Goal: Check status: Check status

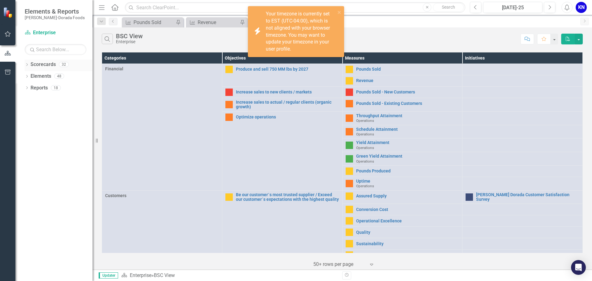
click at [27, 65] on icon "Dropdown" at bounding box center [27, 65] width 4 height 3
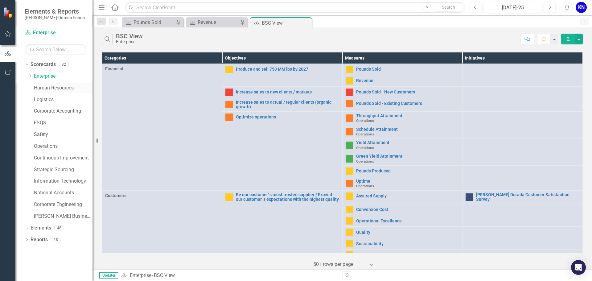
click at [53, 88] on link "Human Resources" at bounding box center [63, 88] width 59 height 7
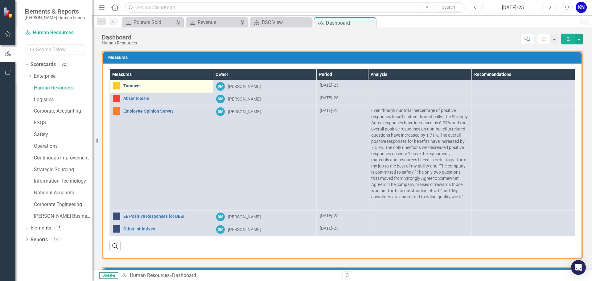
click at [140, 86] on link "Turnover" at bounding box center [166, 86] width 86 height 5
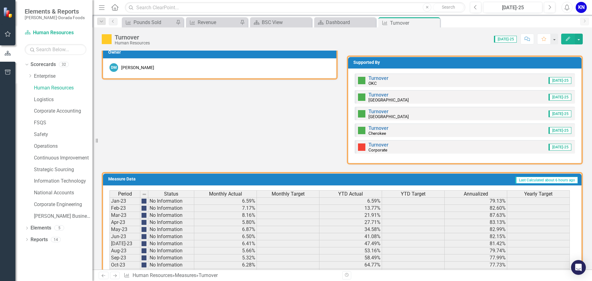
scroll to position [309, 0]
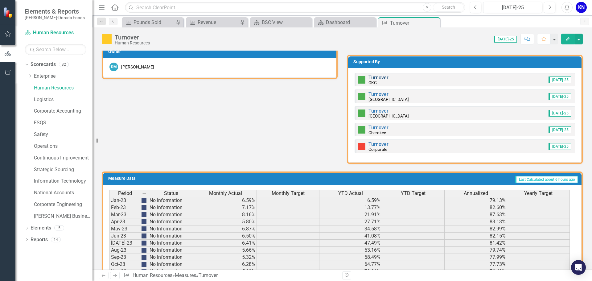
click at [372, 77] on link "Turnover" at bounding box center [379, 78] width 20 height 6
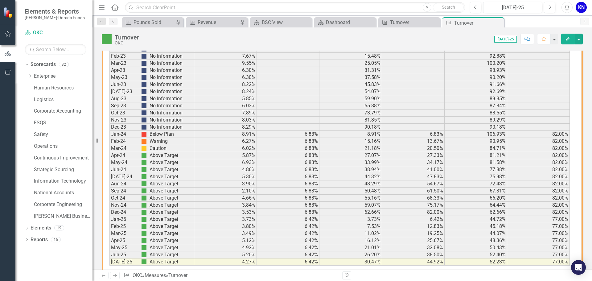
scroll to position [376, 0]
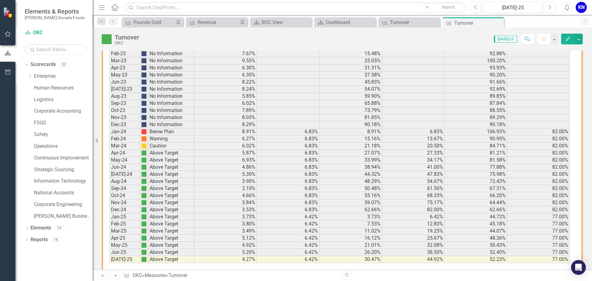
click at [366, 128] on td "90.18%" at bounding box center [351, 124] width 63 height 7
click at [359, 210] on td "62.66%" at bounding box center [351, 209] width 63 height 7
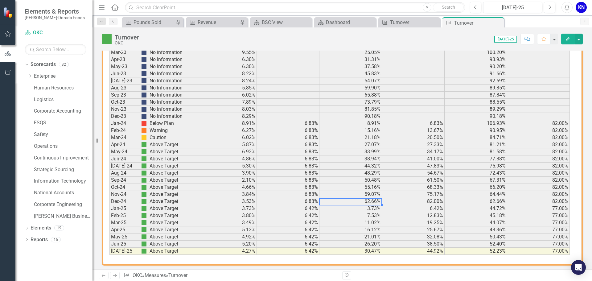
scroll to position [388, 0]
